Goal: Answer question/provide support: Share knowledge or assist other users

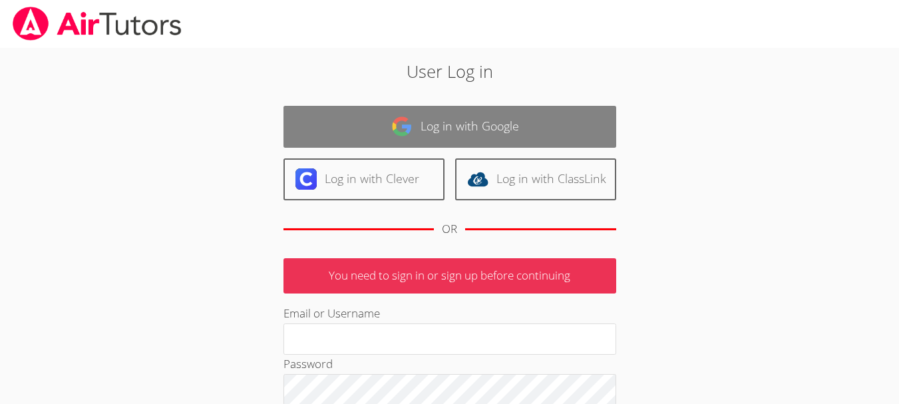
type input "yasmenelhassa@airtutors.org"
click at [409, 119] on img at bounding box center [401, 126] width 21 height 21
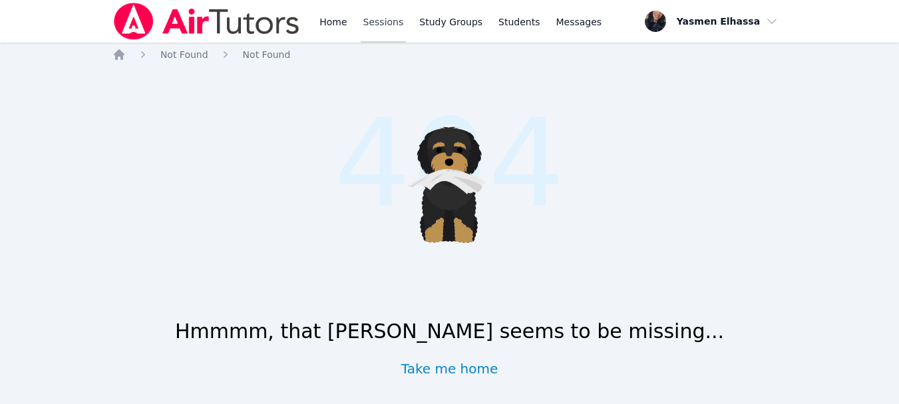
click at [373, 16] on link "Sessions" at bounding box center [384, 21] width 46 height 43
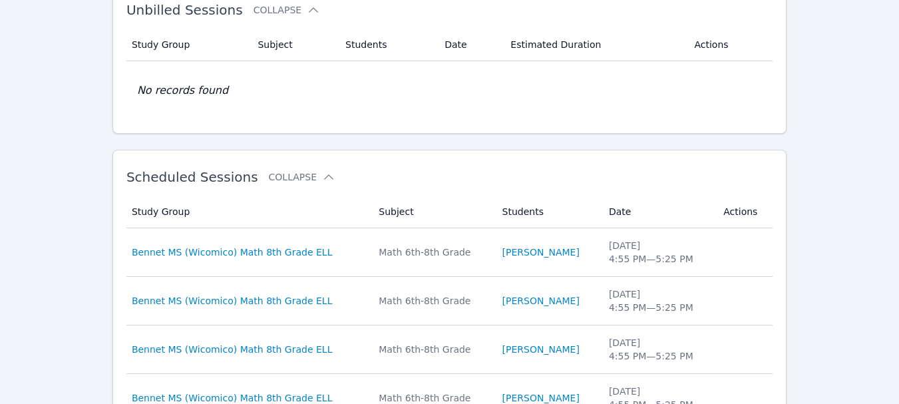
scroll to position [333, 0]
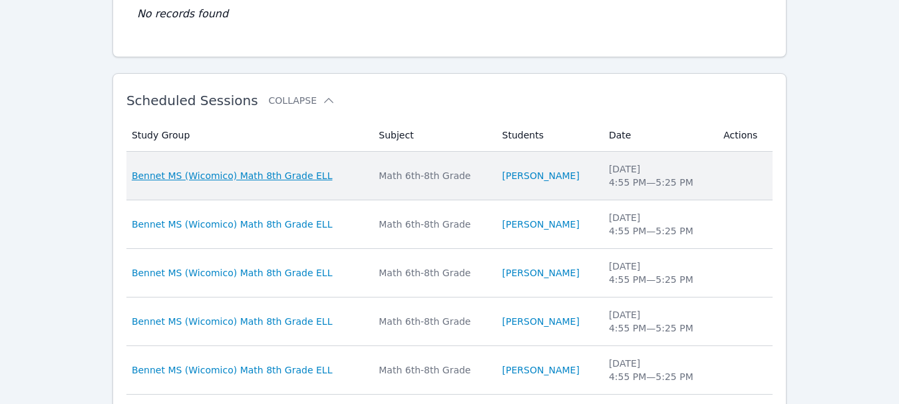
click at [293, 172] on span "Bennet MS (Wicomico) Math 8th Grade ELL" at bounding box center [232, 175] width 201 height 13
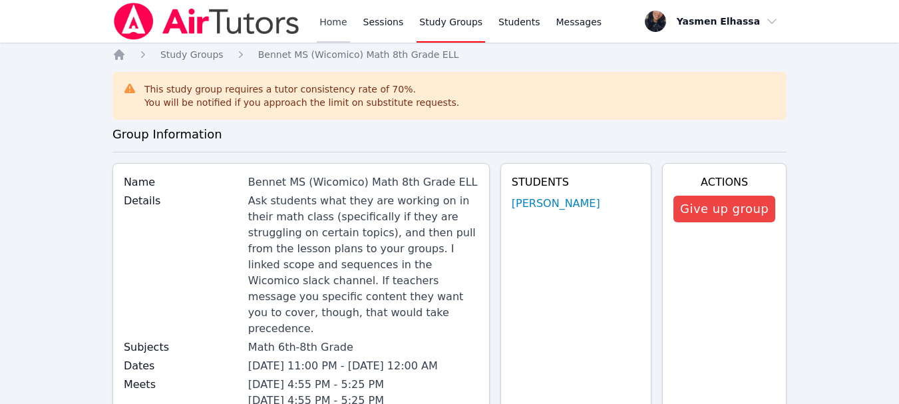
click at [333, 25] on link "Home" at bounding box center [333, 21] width 33 height 43
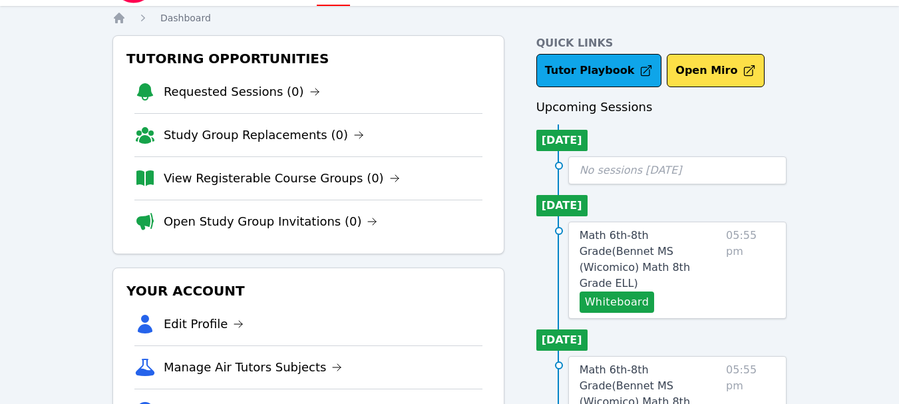
scroll to position [133, 0]
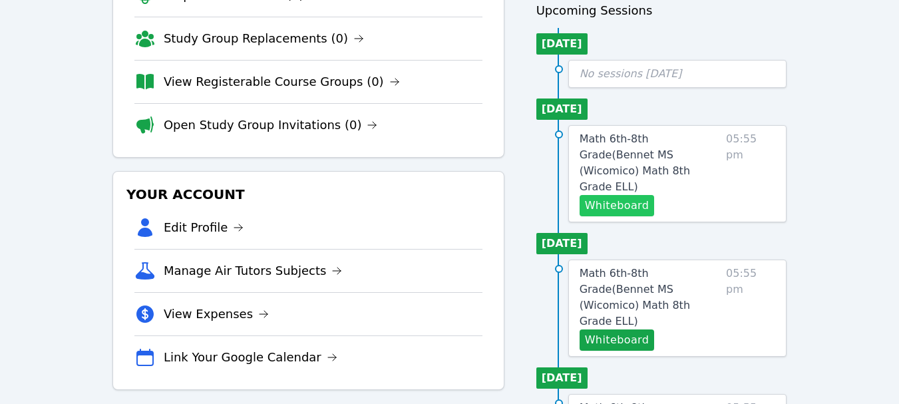
click at [640, 195] on button "Whiteboard" at bounding box center [617, 205] width 75 height 21
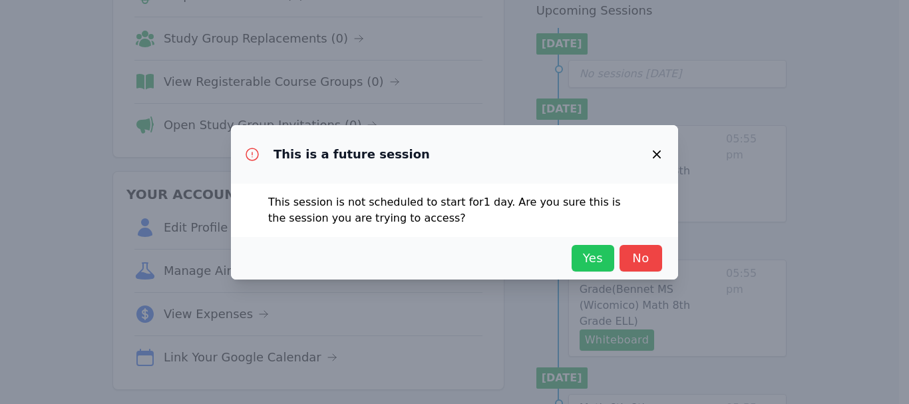
click at [584, 256] on span "Yes" at bounding box center [592, 258] width 29 height 19
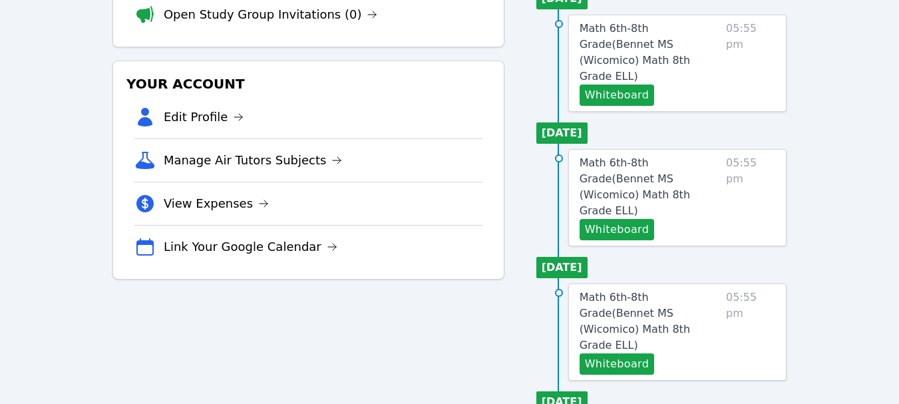
scroll to position [333, 0]
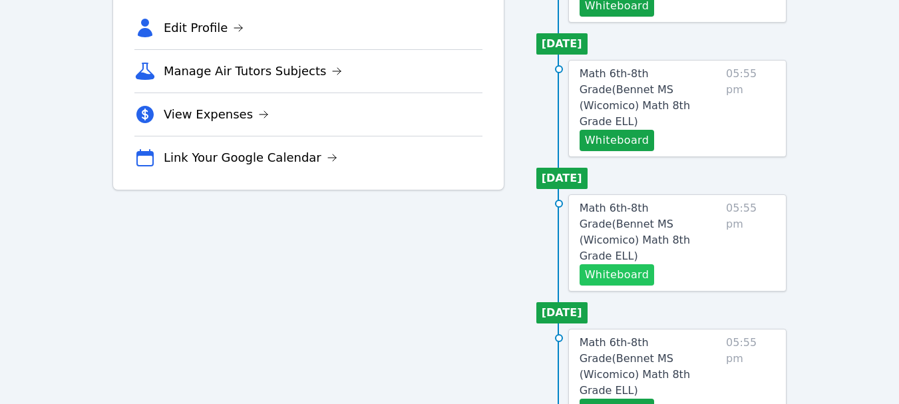
click at [643, 264] on button "Whiteboard" at bounding box center [617, 274] width 75 height 21
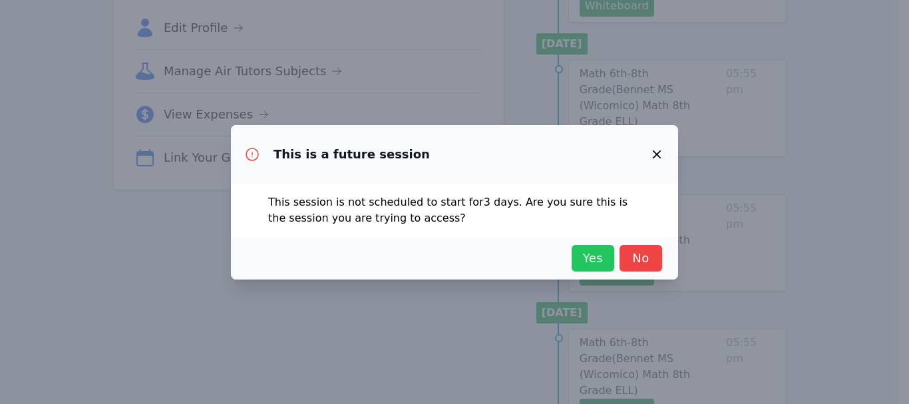
click at [601, 256] on span "Yes" at bounding box center [592, 258] width 29 height 19
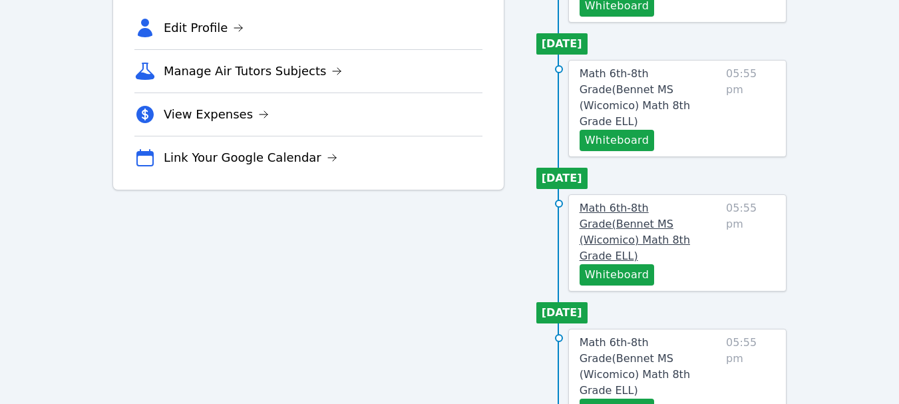
click at [638, 202] on span "Math 6th-8th Grade ( Bennet MS (Wicomico) Math 8th Grade ELL )" at bounding box center [635, 232] width 110 height 61
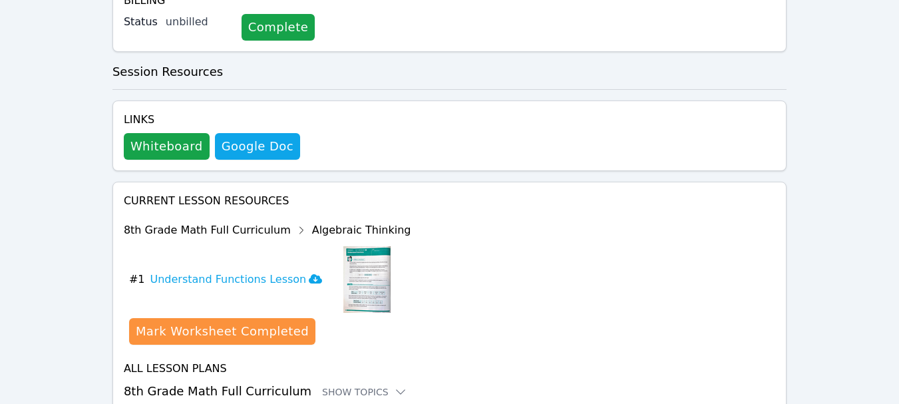
scroll to position [516, 0]
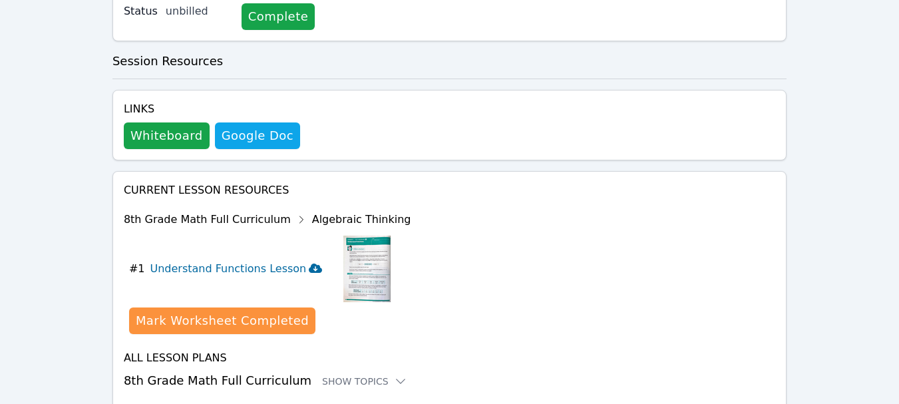
click at [309, 264] on icon at bounding box center [315, 268] width 13 height 9
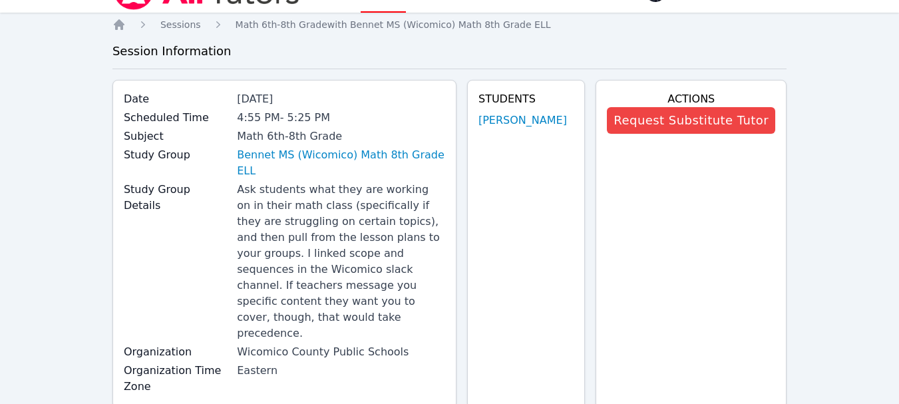
scroll to position [0, 0]
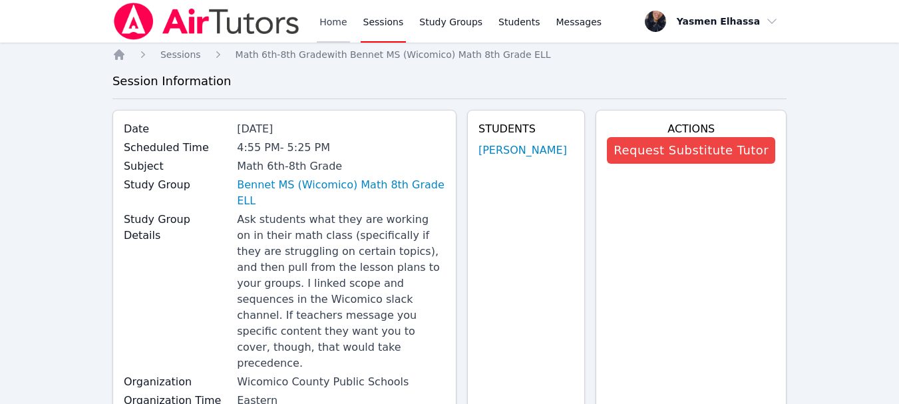
click at [336, 19] on link "Home" at bounding box center [333, 21] width 33 height 43
